Goal: Task Accomplishment & Management: Manage account settings

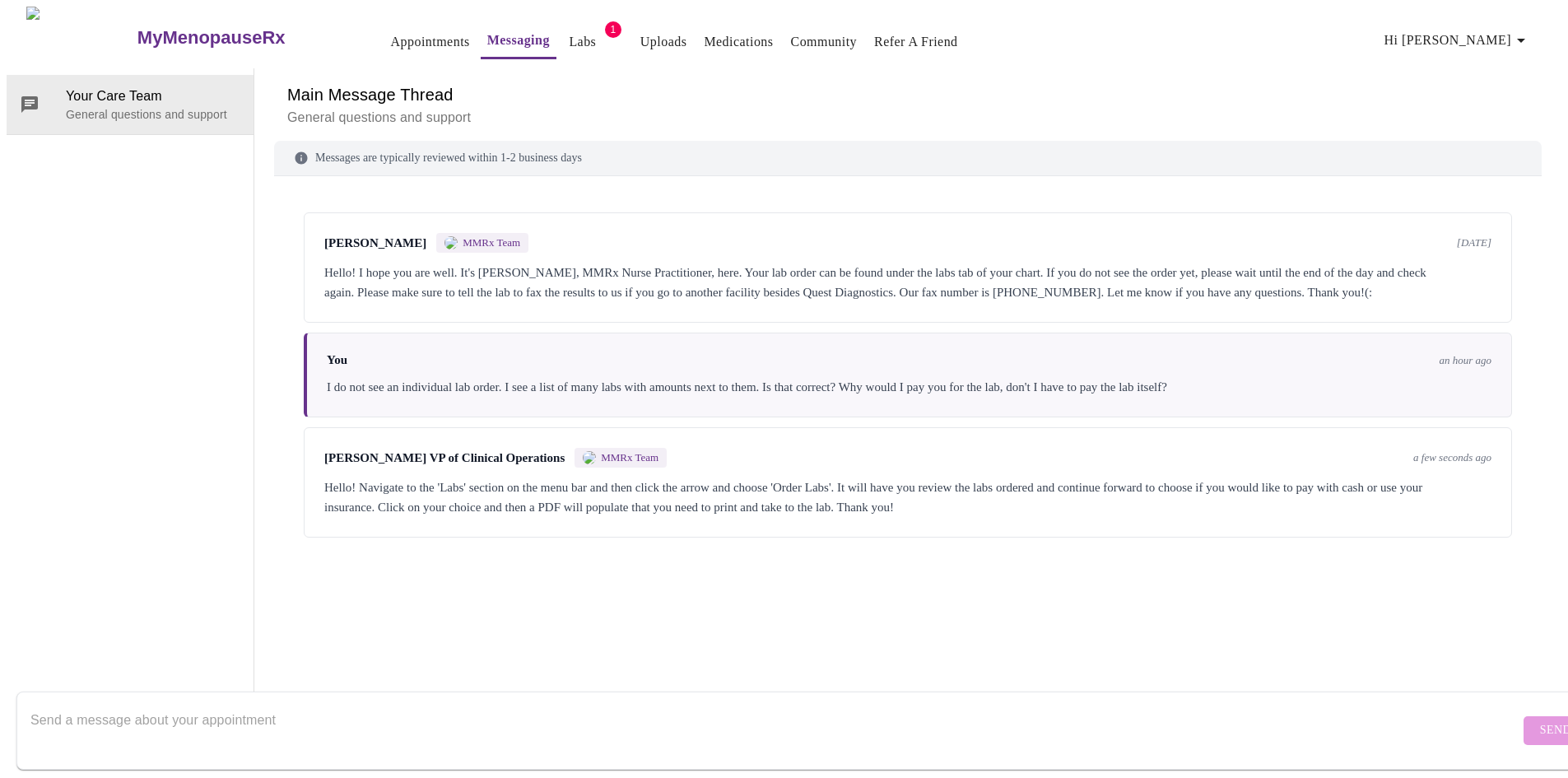
scroll to position [62, 0]
click at [1062, 478] on div "Hello! Navigate to the 'Labs' section on the menu bar and then click the arrow …" at bounding box center [908, 497] width 1168 height 39
click at [342, 712] on textarea "Send a message about your appointment" at bounding box center [774, 730] width 1489 height 53
type textarea "S"
type textarea "What if I am not getting these labs at Quest?"
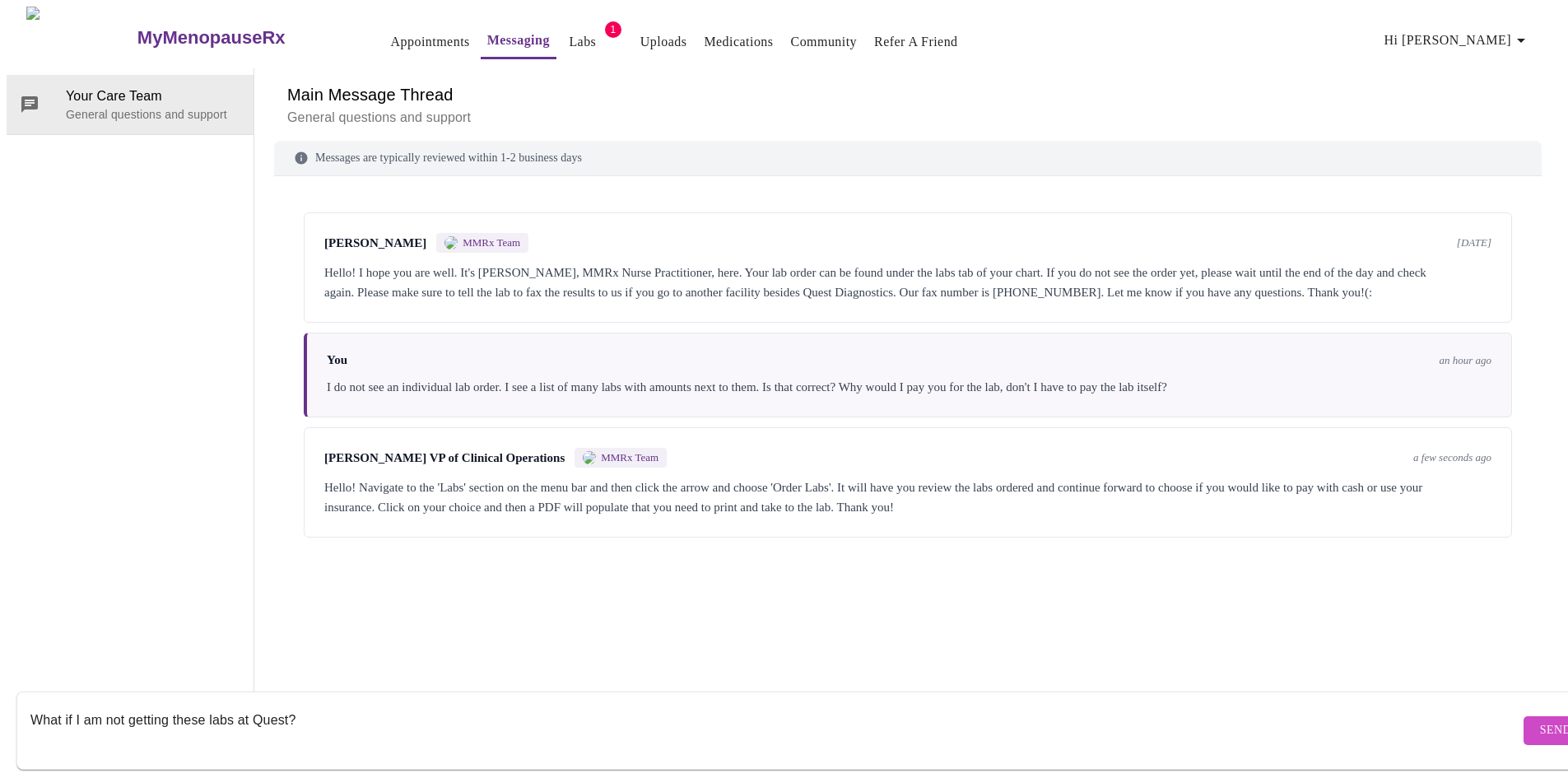
click at [1540, 720] on span "Send" at bounding box center [1555, 730] width 31 height 21
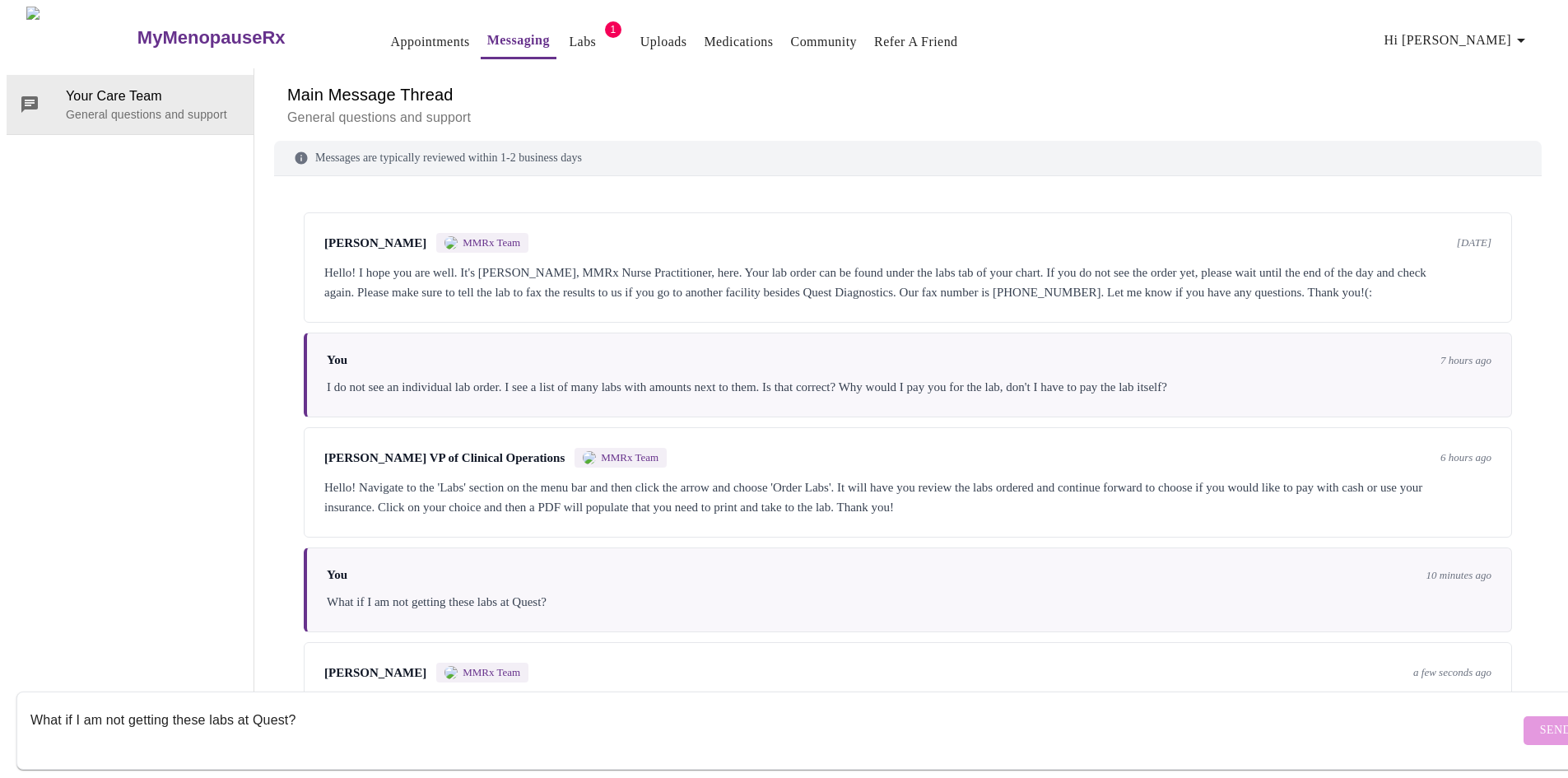
scroll to position [80, 0]
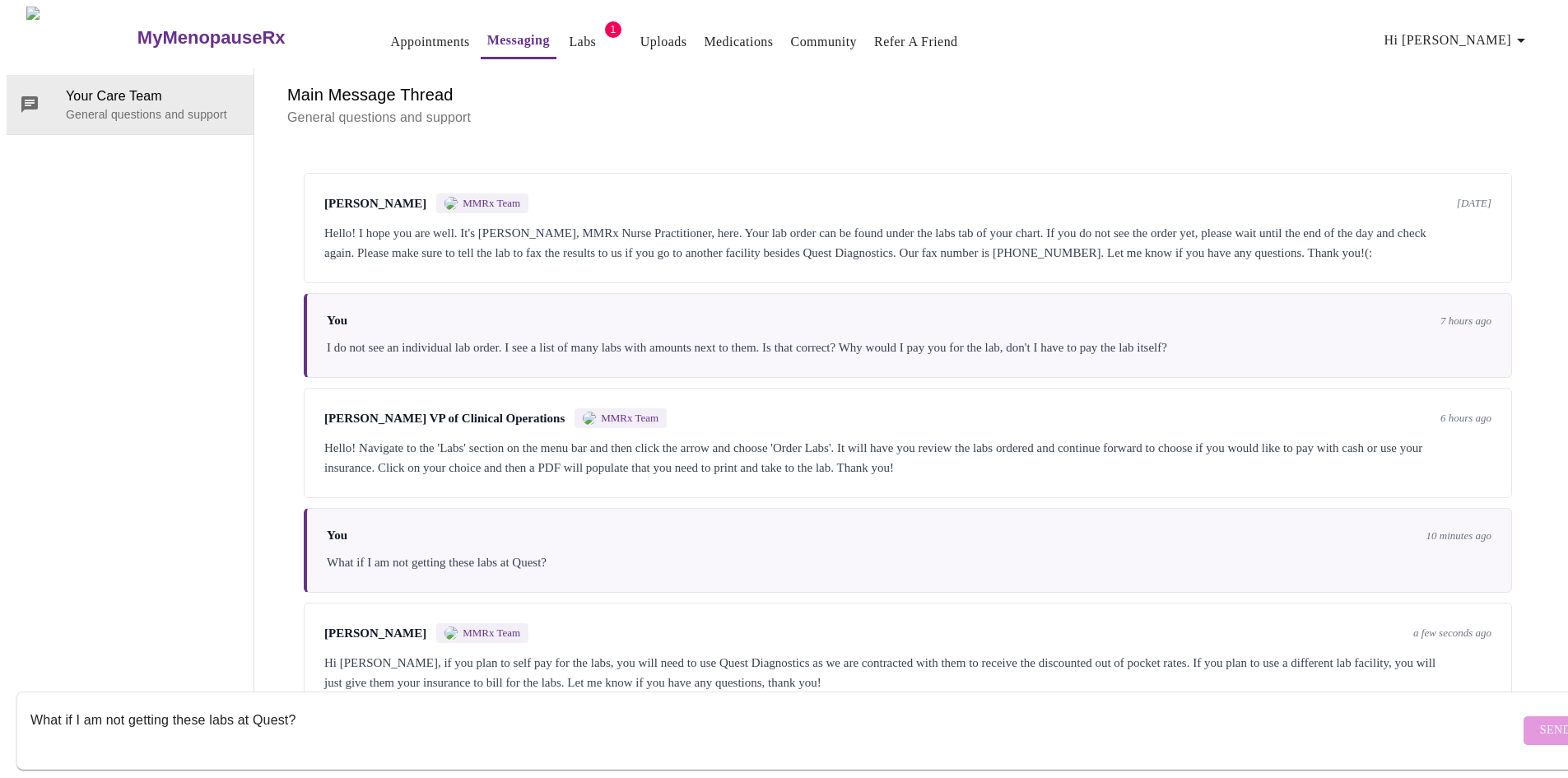
click at [363, 712] on textarea "What if I am not getting these labs at Quest?" at bounding box center [774, 730] width 1489 height 53
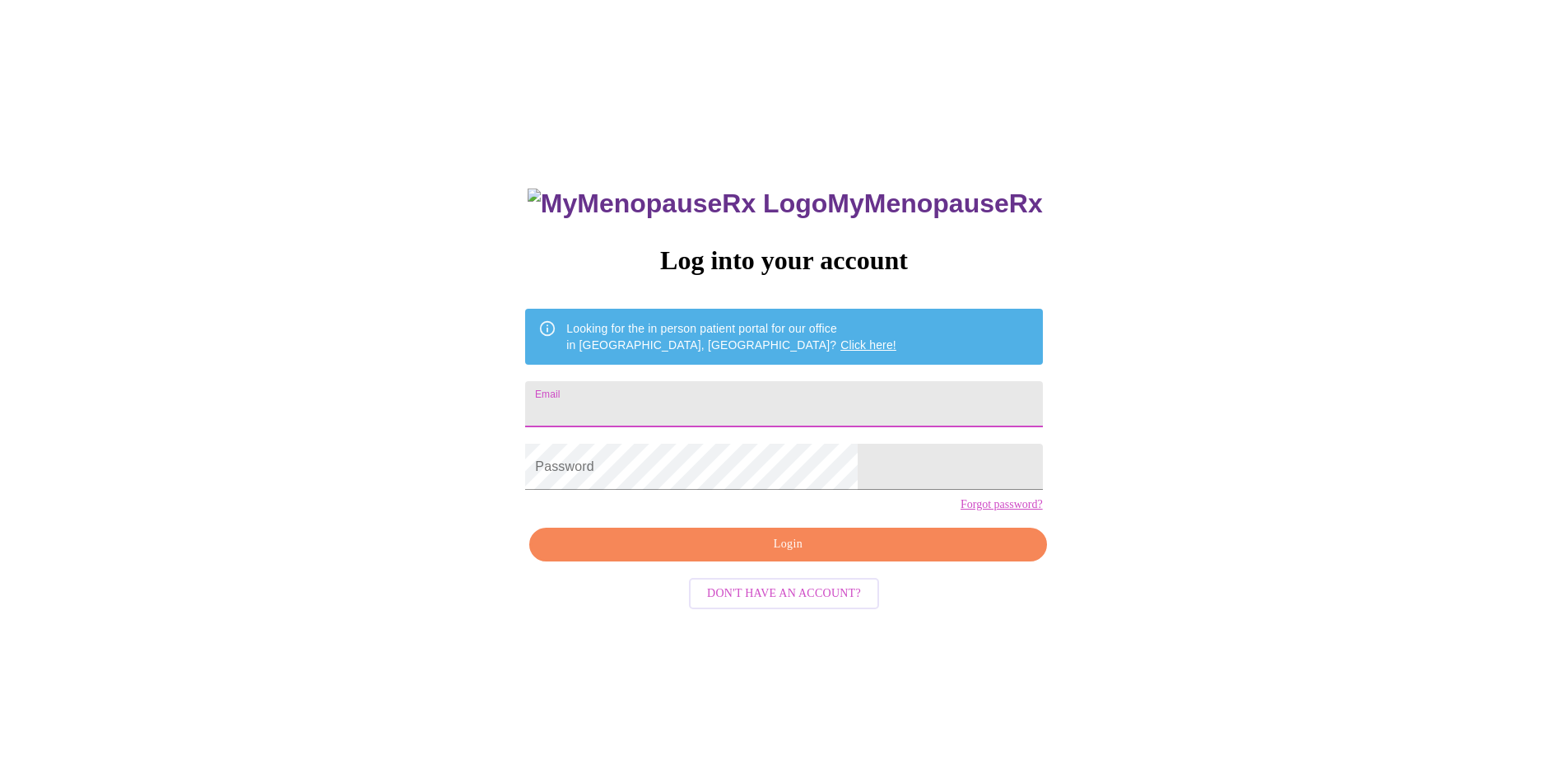
click at [672, 404] on input "Email" at bounding box center [784, 404] width 517 height 46
type input "[EMAIL_ADDRESS][DOMAIN_NAME]"
click at [868, 555] on span "Login" at bounding box center [788, 545] width 480 height 21
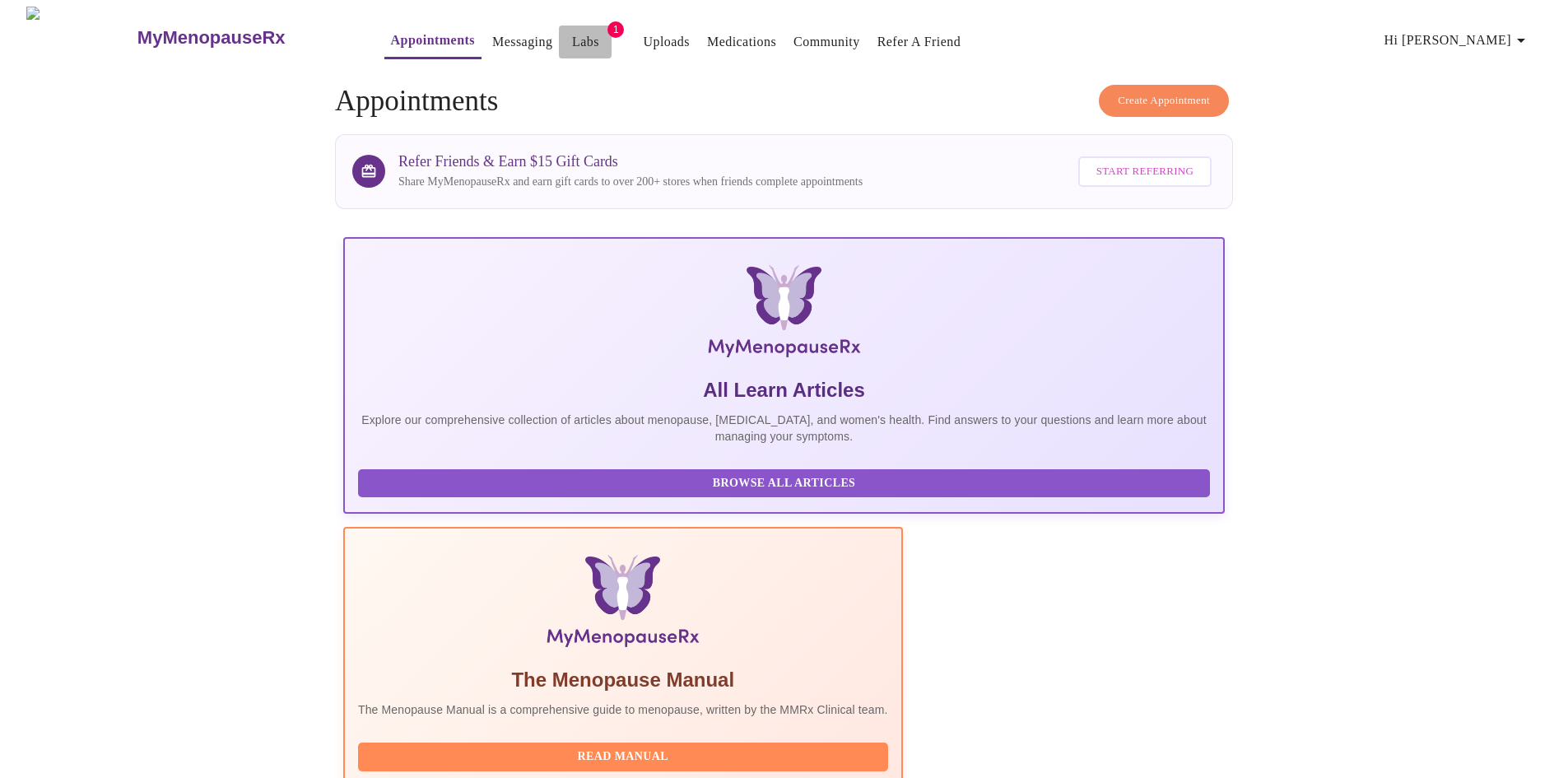
click at [572, 37] on link "Labs" at bounding box center [586, 42] width 28 height 23
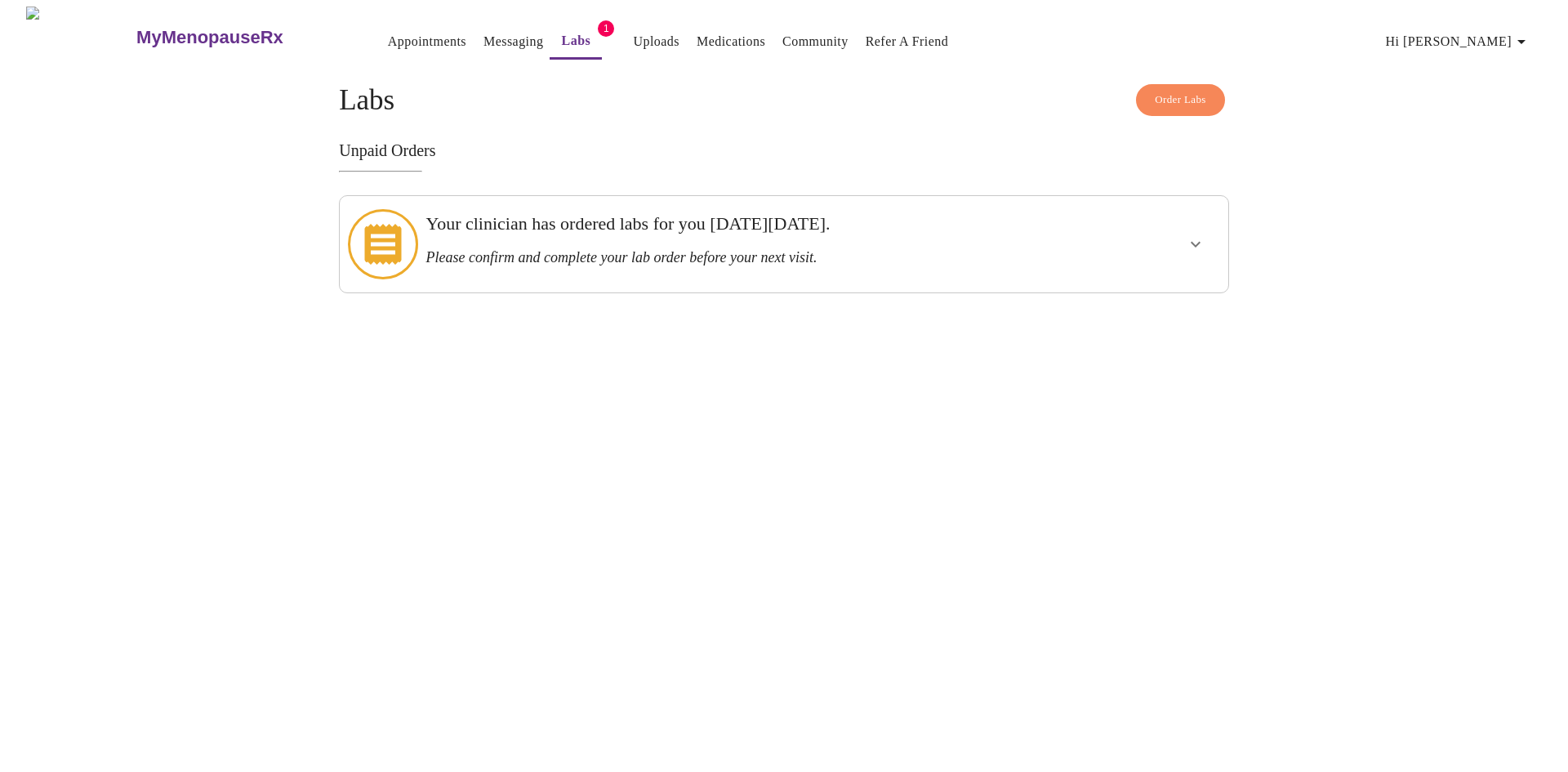
click at [1193, 240] on icon "show more" at bounding box center [1196, 245] width 20 height 20
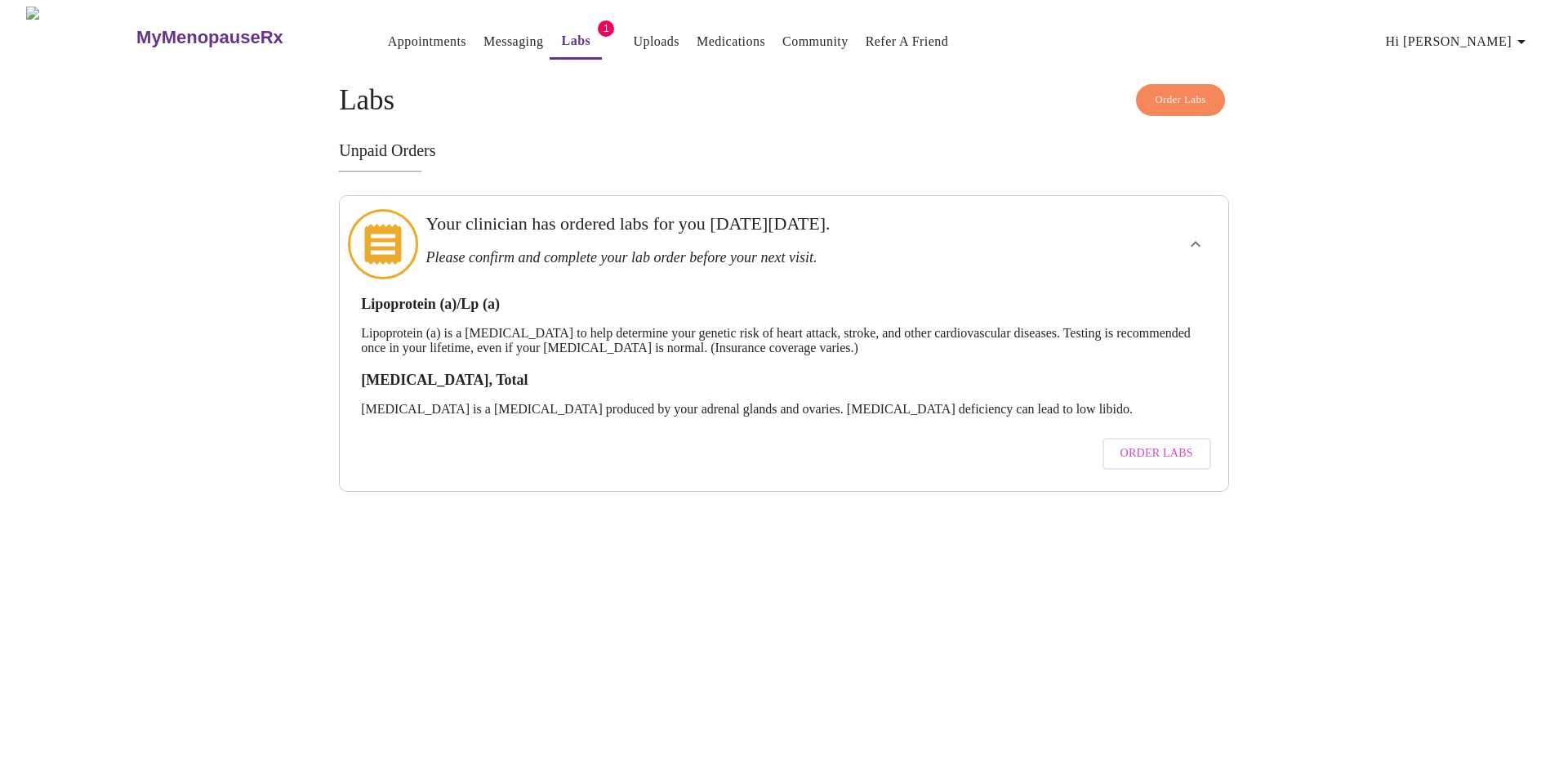
click at [1151, 444] on span "Order Labs" at bounding box center [1157, 454] width 73 height 21
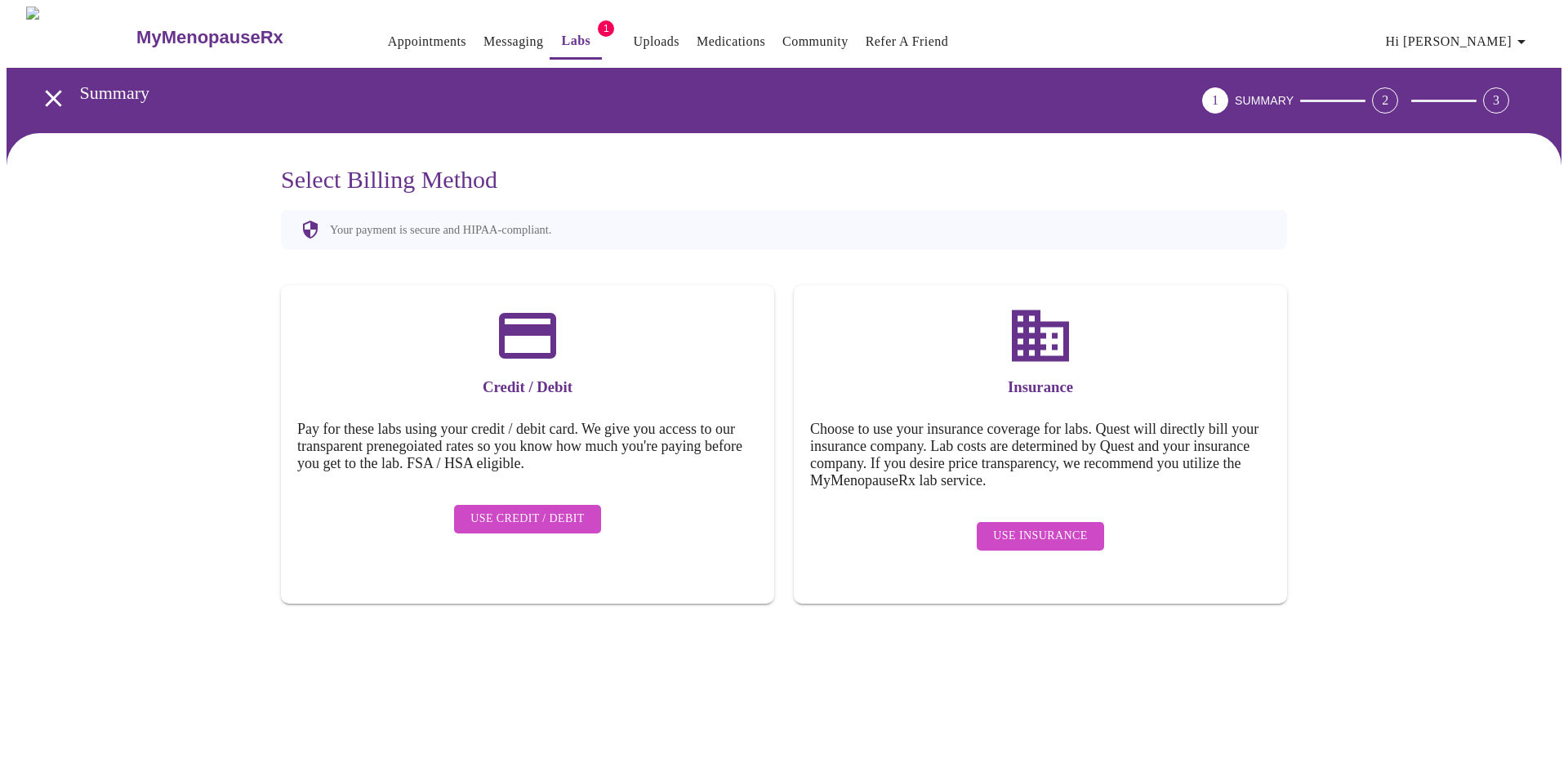
click at [1002, 527] on span "Use Insurance" at bounding box center [1039, 537] width 94 height 21
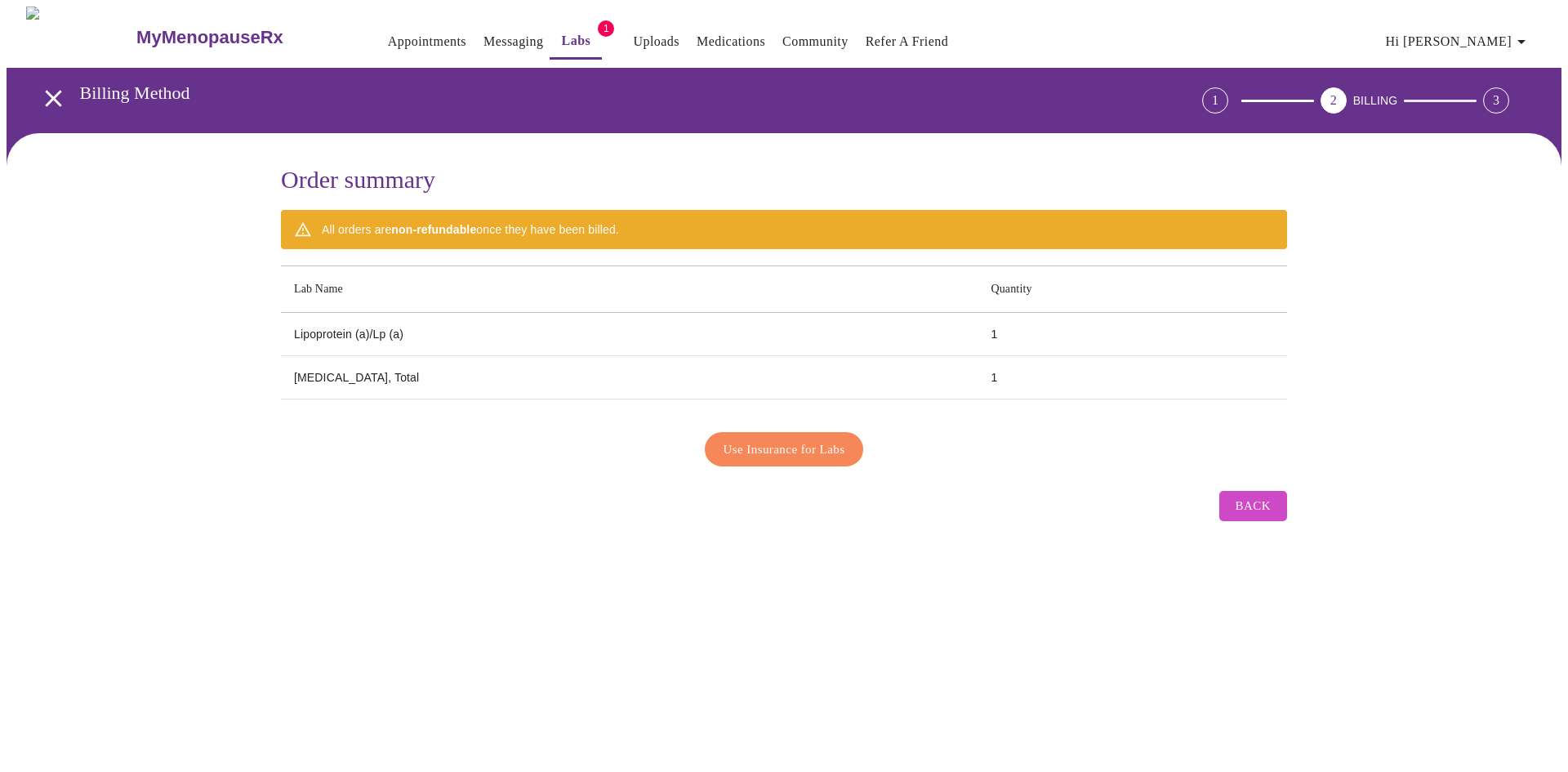
click at [797, 447] on span "Use Insurance for Labs" at bounding box center [784, 449] width 122 height 22
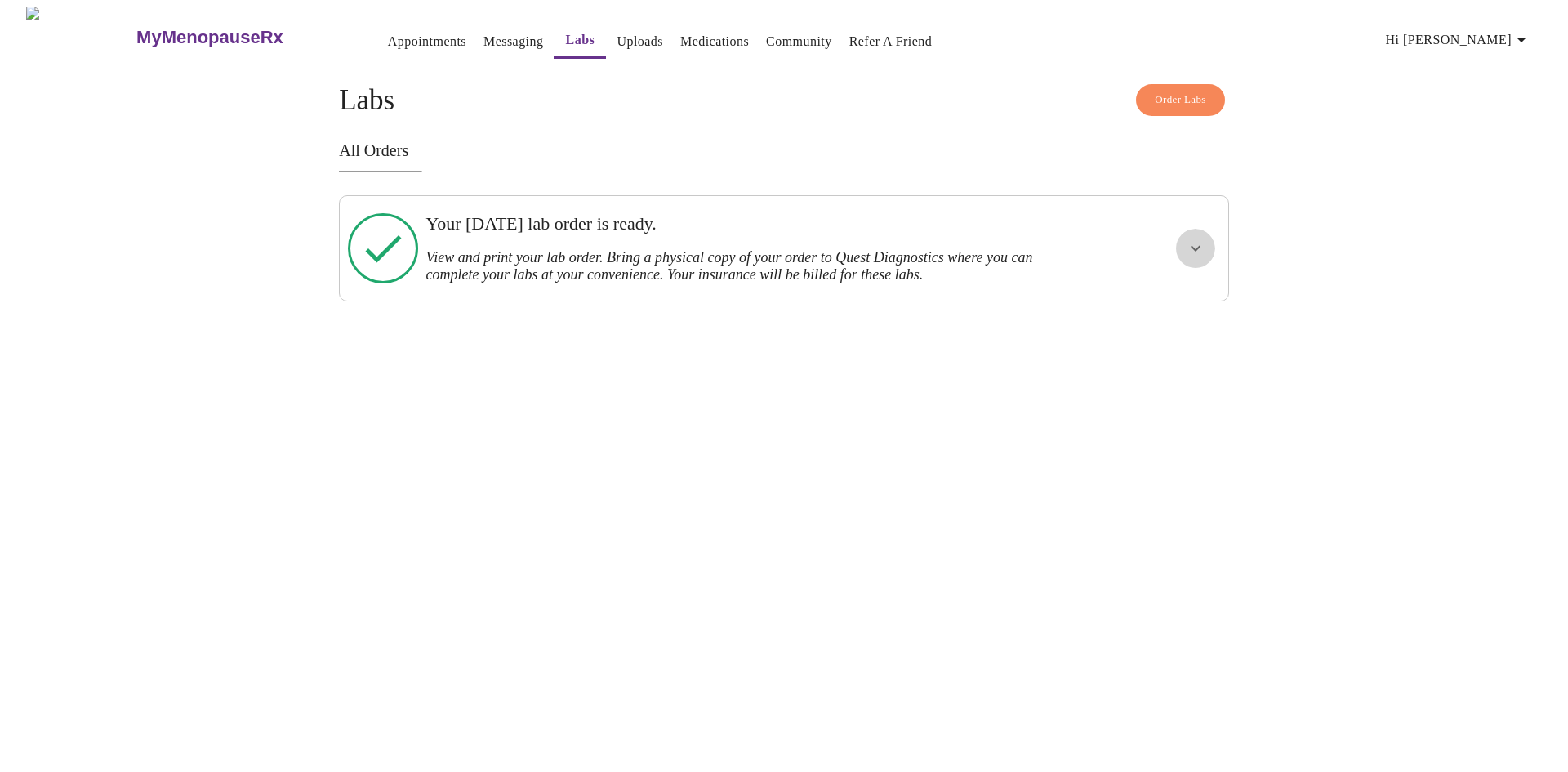
click at [1211, 247] on button "show more" at bounding box center [1195, 248] width 39 height 39
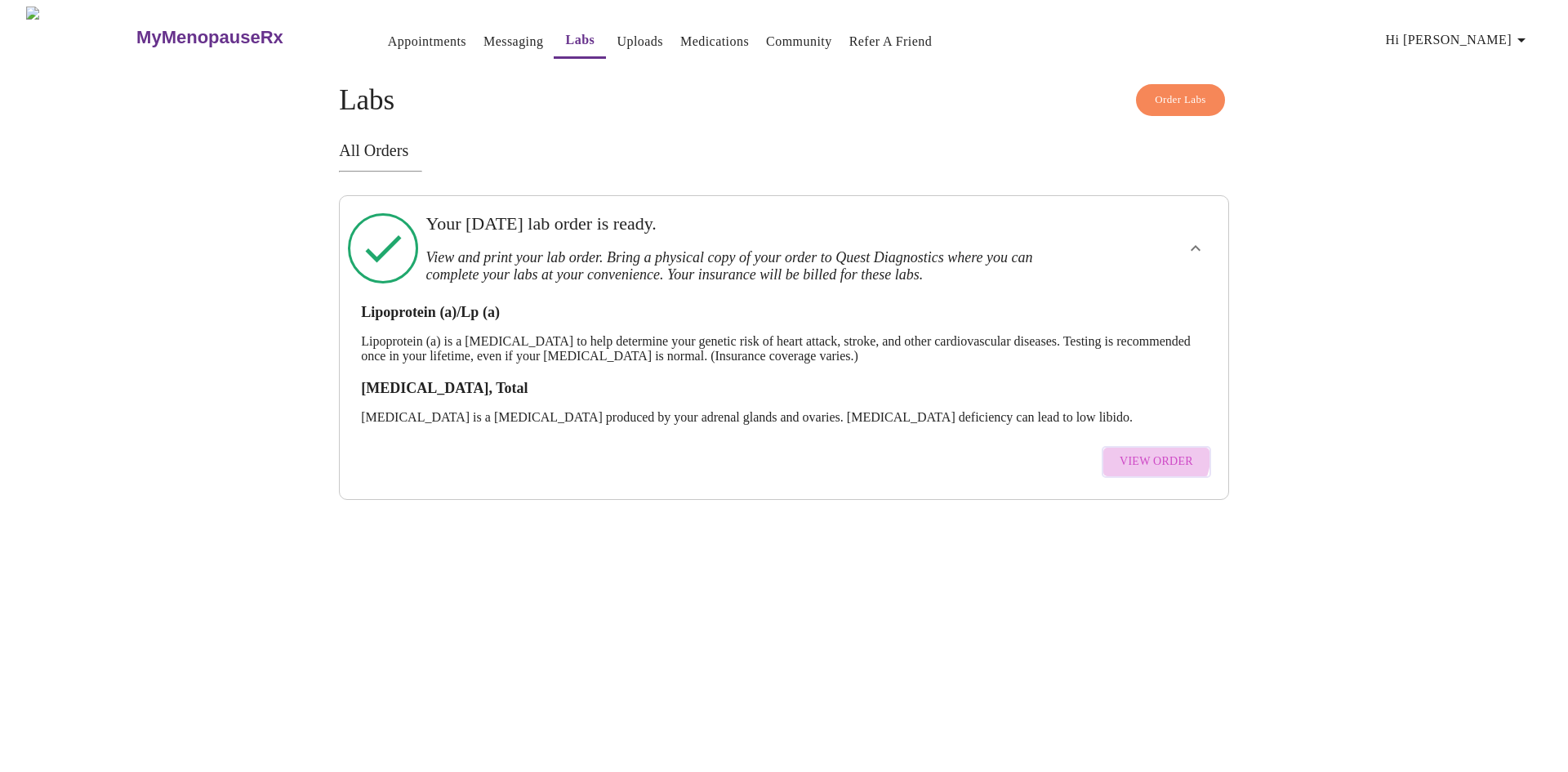
click at [1159, 452] on span "View Order" at bounding box center [1156, 462] width 74 height 21
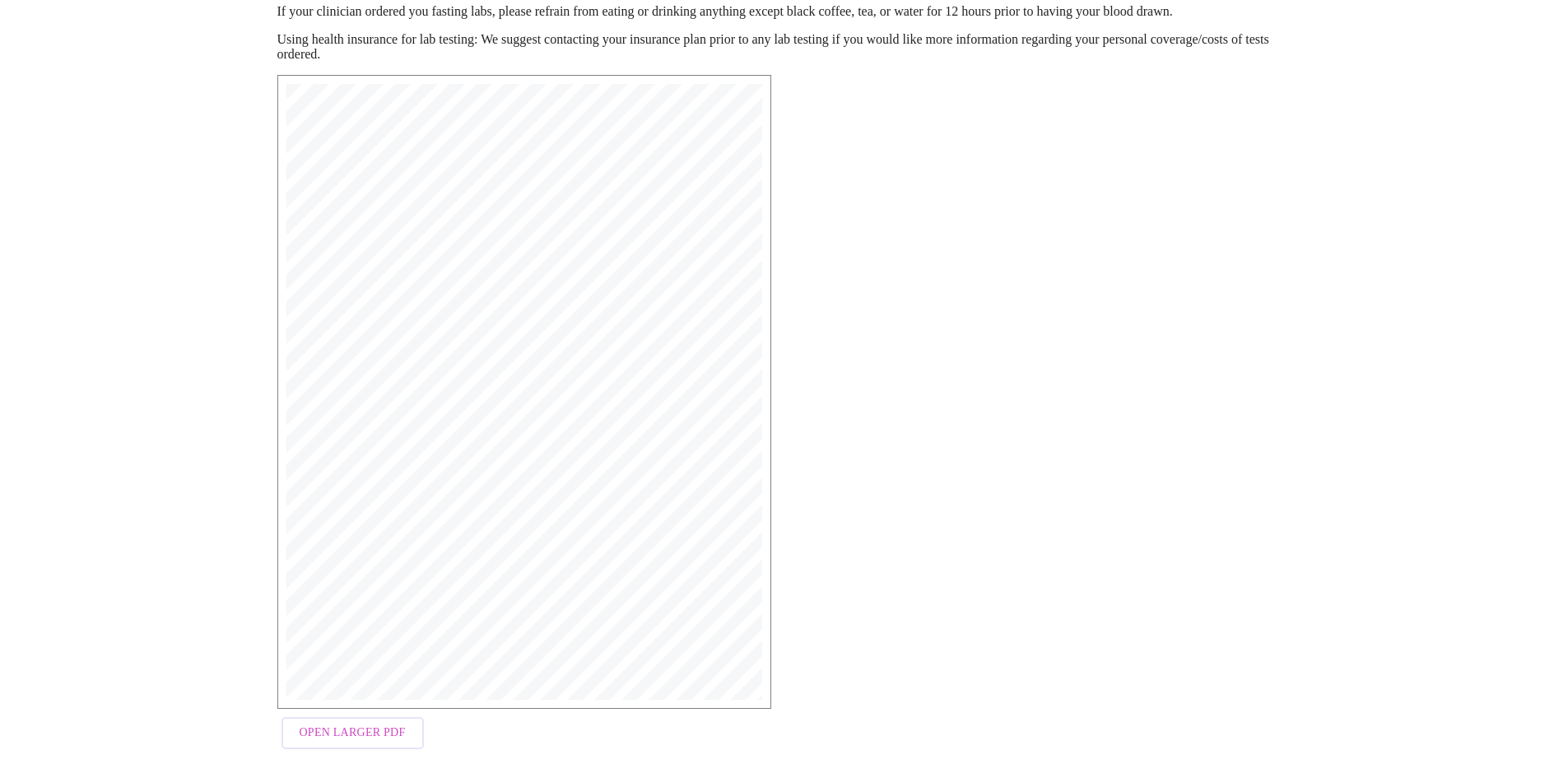
scroll to position [235, 0]
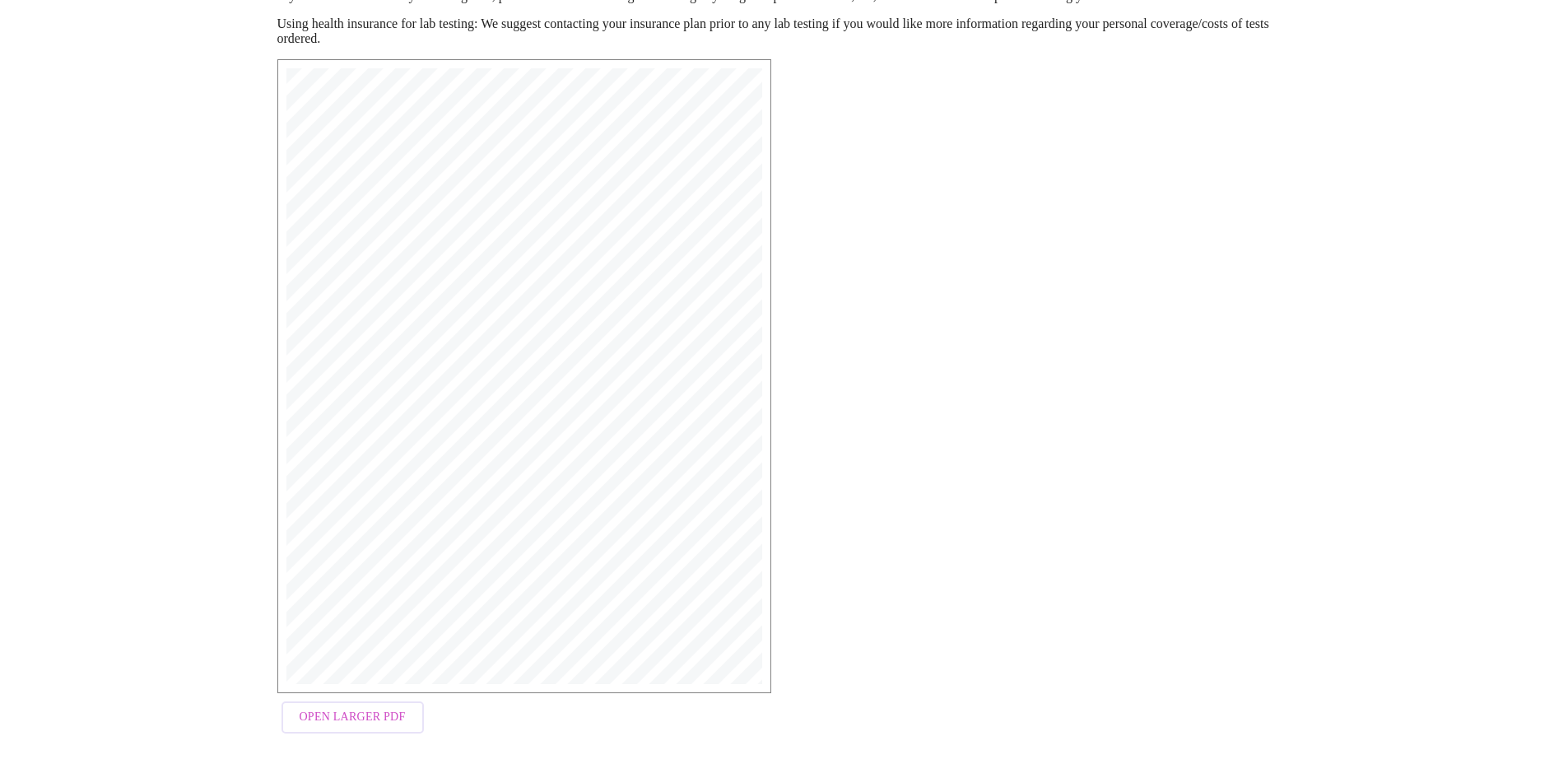
click at [380, 719] on span "Open Larger PDF" at bounding box center [353, 718] width 106 height 21
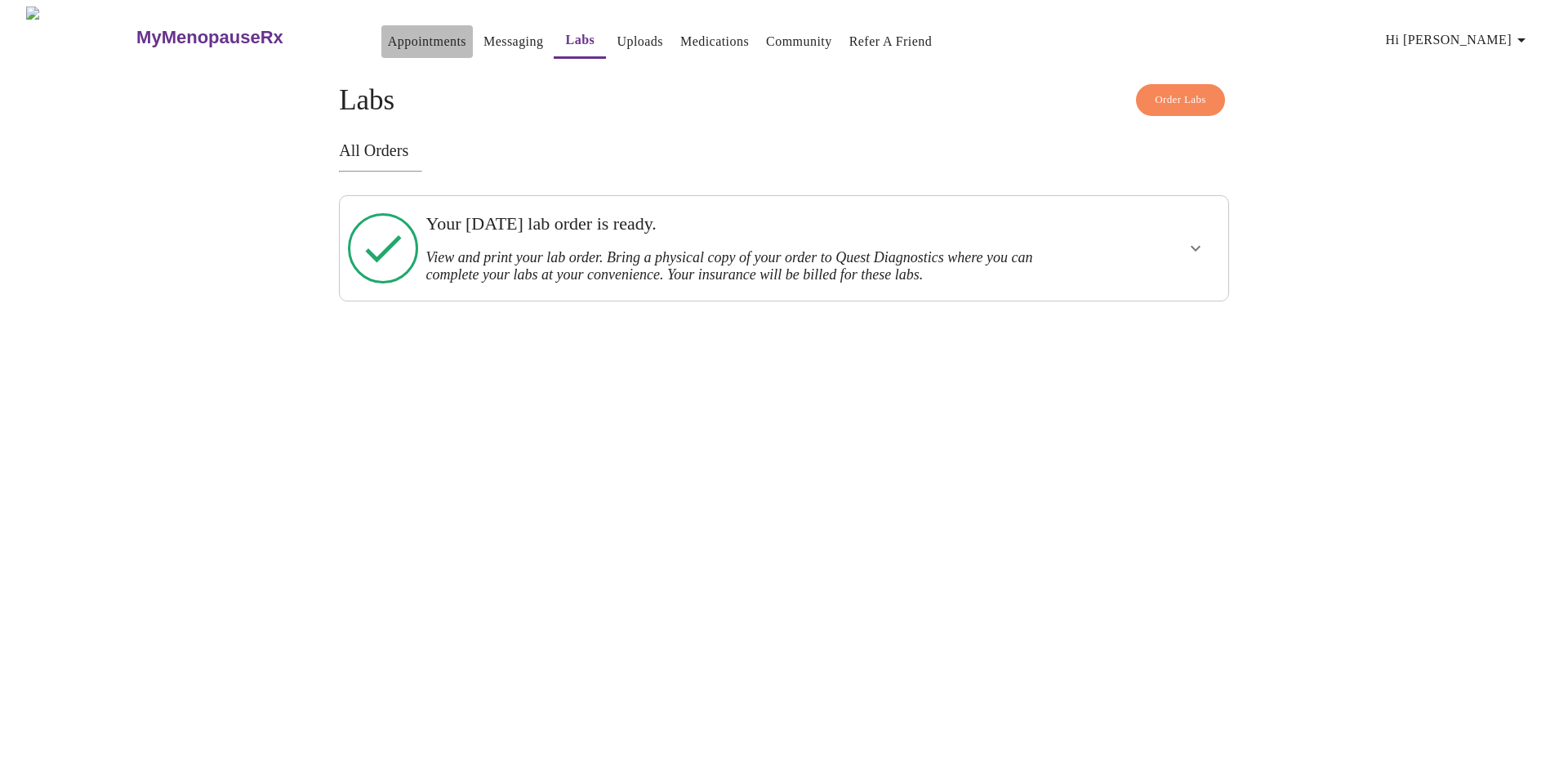
click at [393, 36] on link "Appointments" at bounding box center [427, 41] width 79 height 23
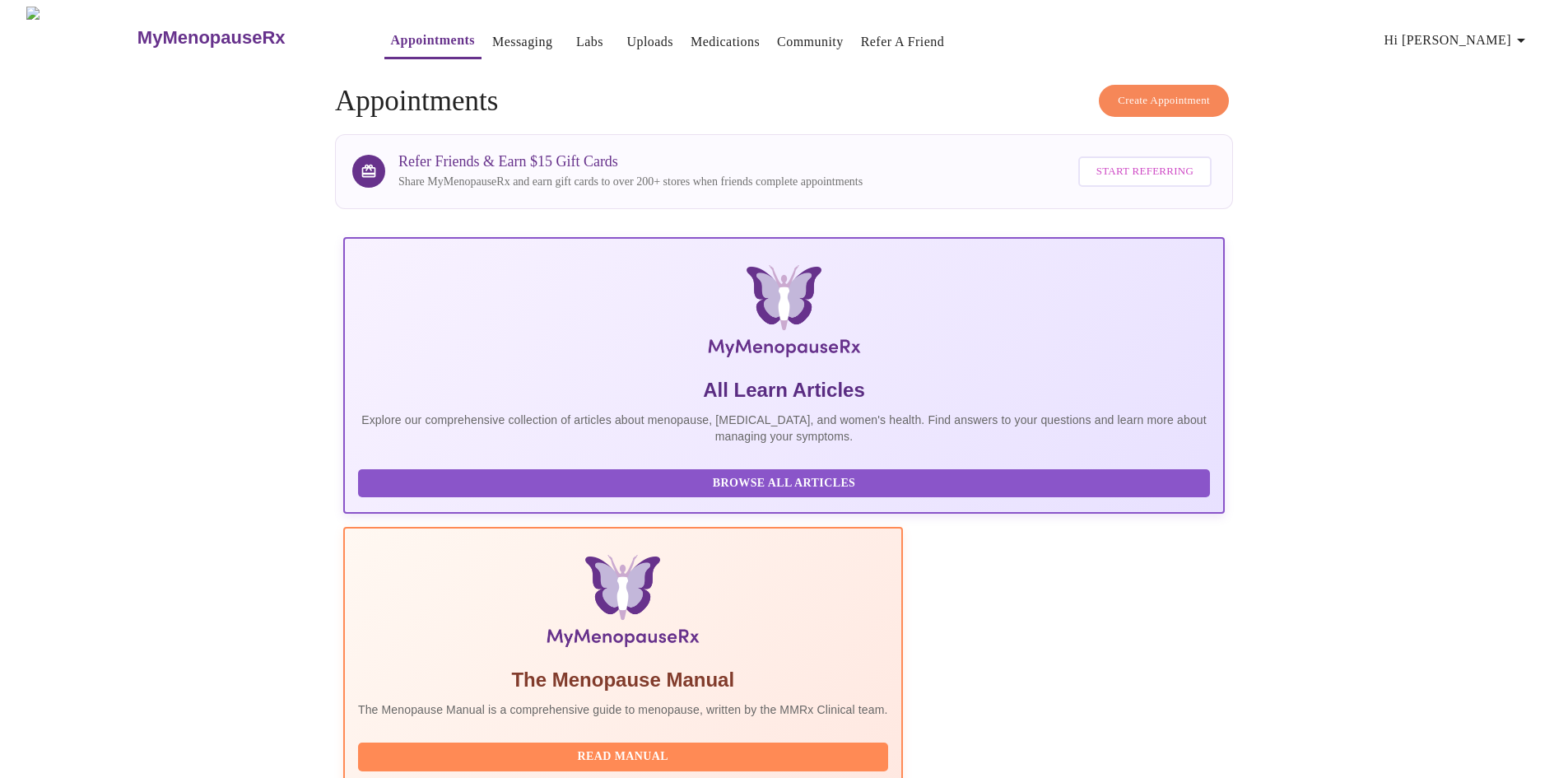
click at [492, 35] on link "Messaging" at bounding box center [522, 42] width 60 height 23
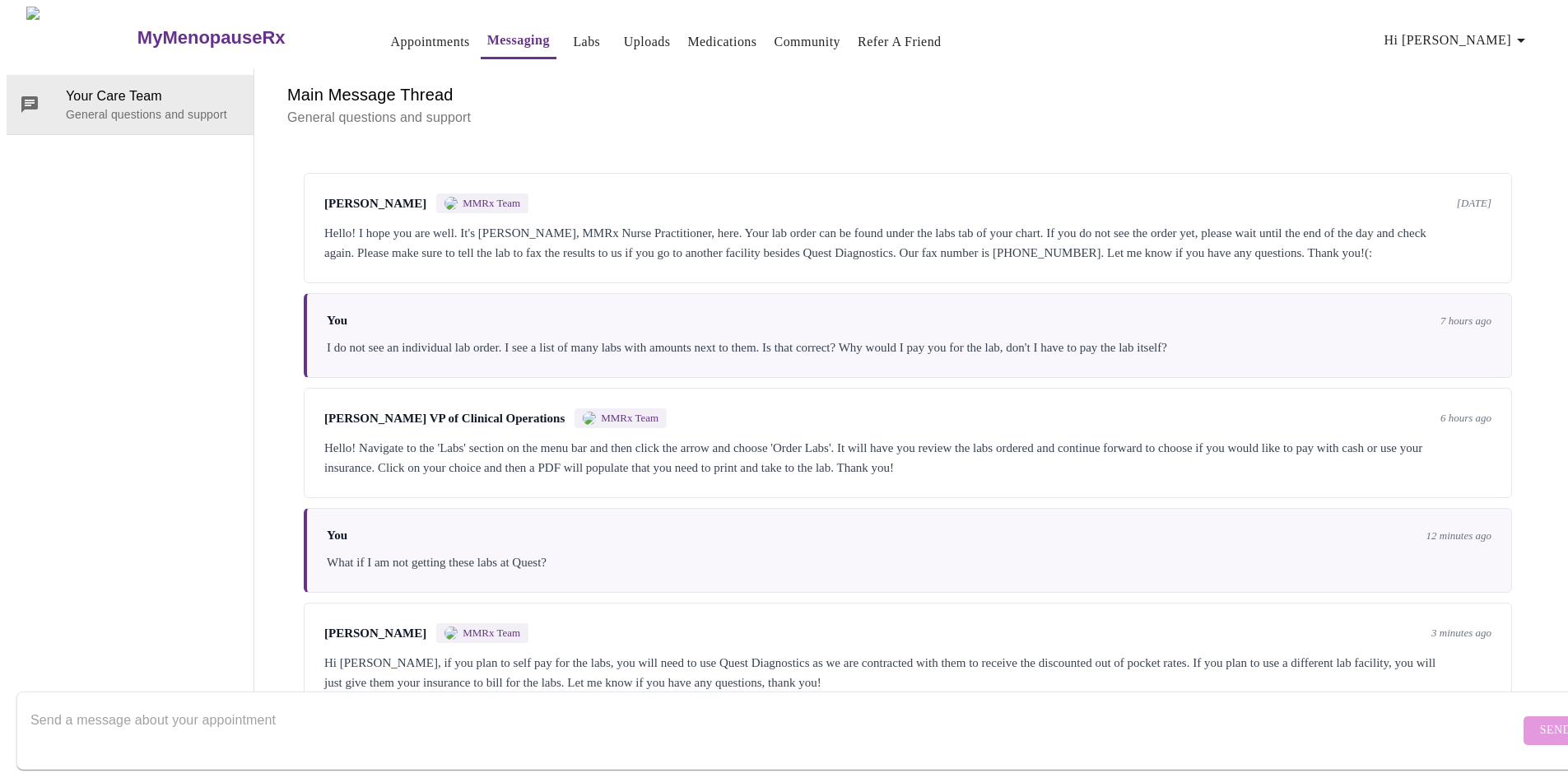
scroll to position [80, 0]
click at [426, 704] on textarea "Send a message about your appointment" at bounding box center [774, 730] width 1489 height 53
type textarea "I"
type textarea "I was able to print it now. Thank you for the clarification."
click at [1540, 720] on span "Send" at bounding box center [1555, 730] width 31 height 21
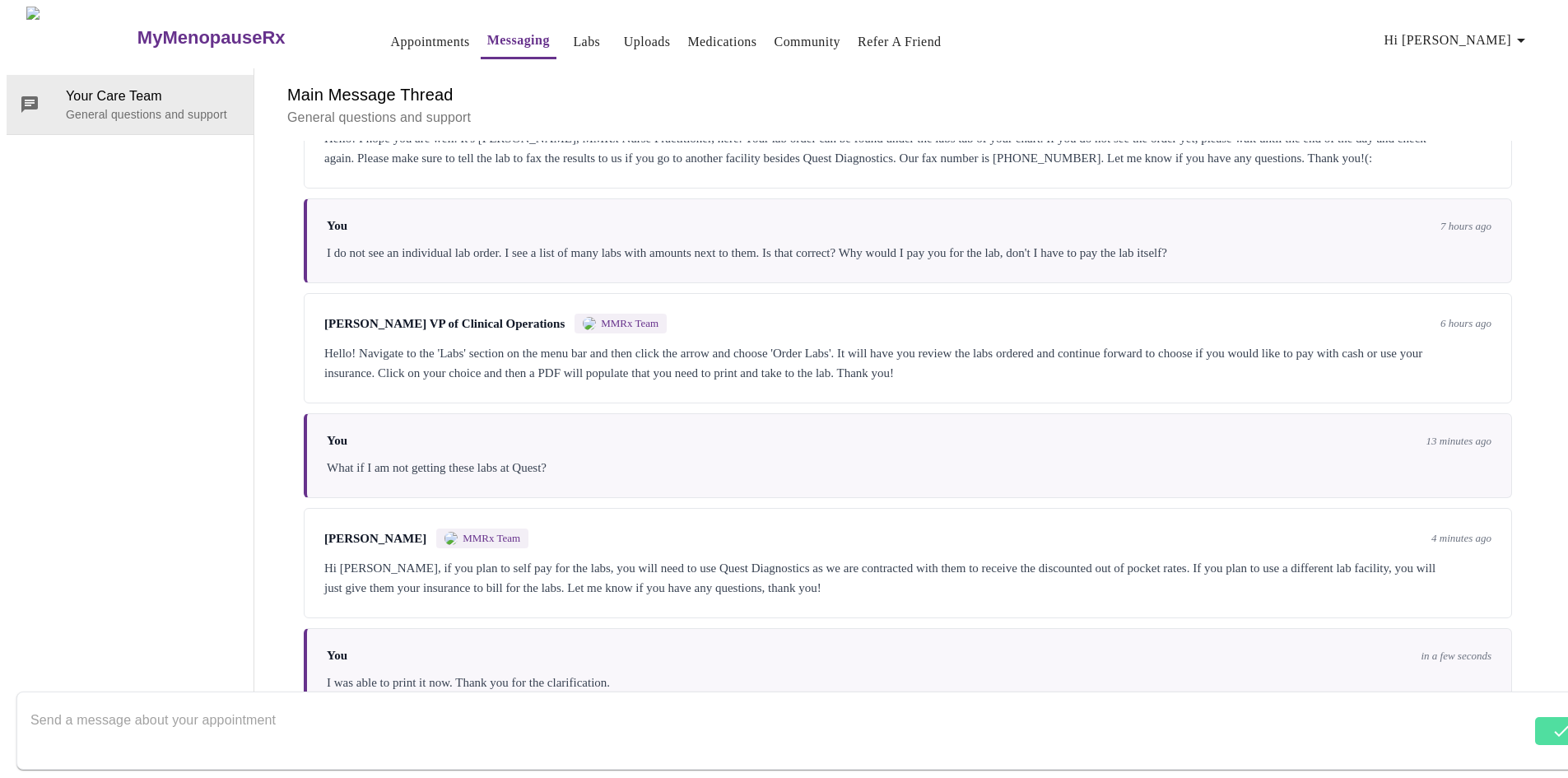
scroll to position [179, 0]
